Goal: Register for event/course

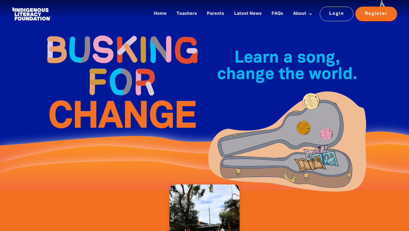
click at [279, 81] on span "Learn a song, change the world.﻿" at bounding box center [287, 67] width 140 height 32
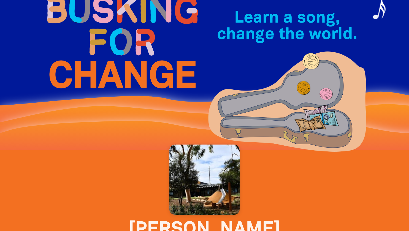
scroll to position [40, 0]
click at [382, 12] on div at bounding box center [204, 55] width 409 height 190
click at [295, 88] on img at bounding box center [286, 102] width 165 height 108
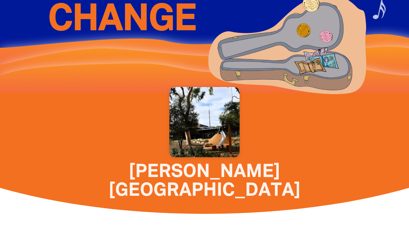
scroll to position [99, 0]
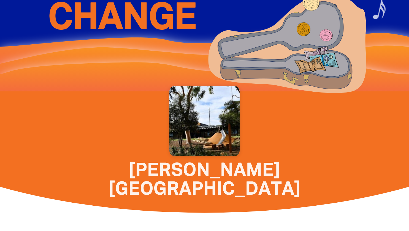
click at [214, 122] on div at bounding box center [204, 121] width 70 height 70
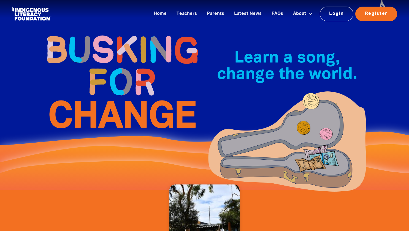
click at [313, 74] on span "Learn a song, change the world.﻿" at bounding box center [287, 67] width 140 height 32
click at [307, 96] on img at bounding box center [286, 142] width 165 height 108
click at [317, 117] on img at bounding box center [286, 142] width 165 height 108
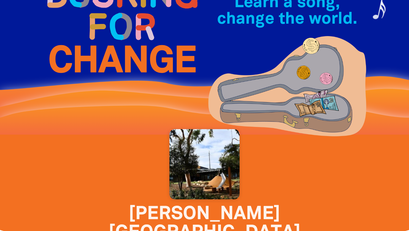
click at [213, 178] on div at bounding box center [204, 164] width 70 height 70
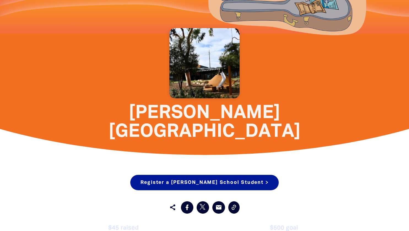
scroll to position [157, 0]
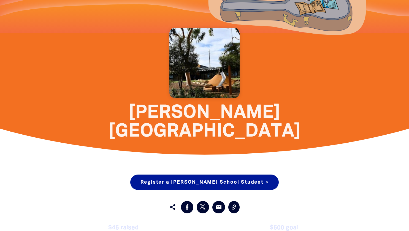
click at [216, 113] on span "[PERSON_NAME][GEOGRAPHIC_DATA]" at bounding box center [204, 122] width 192 height 36
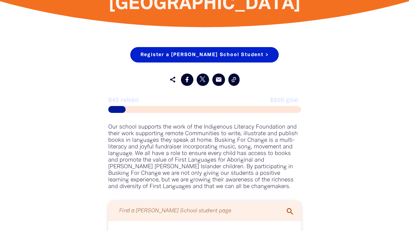
scroll to position [284, 0]
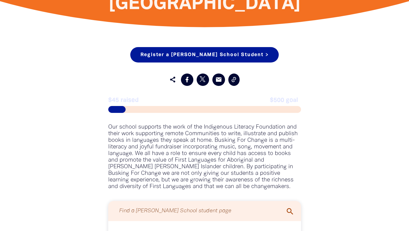
click at [198, 96] on div "Register a [PERSON_NAME] School Student > Register as part of this Organisation…" at bounding box center [204, 146] width 209 height 198
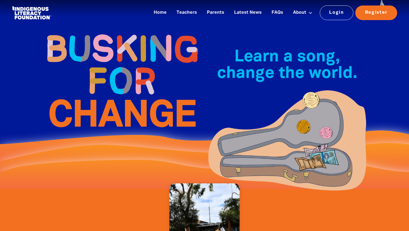
scroll to position [0, 0]
